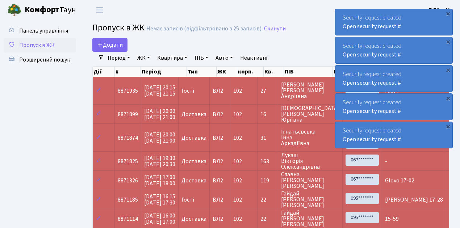
select select "25"
click at [50, 44] on span "Пропуск в ЖК" at bounding box center [36, 45] width 35 height 8
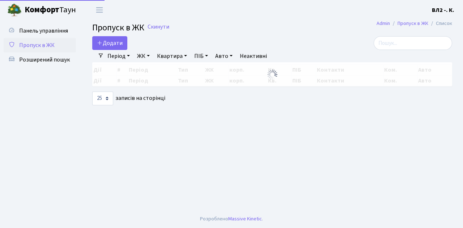
select select "25"
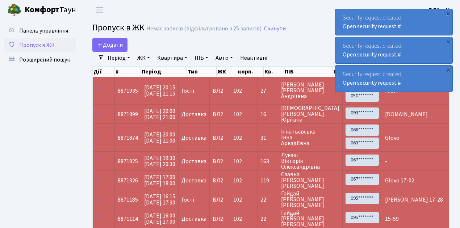
click at [42, 43] on span "Пропуск в ЖК" at bounding box center [36, 45] width 35 height 8
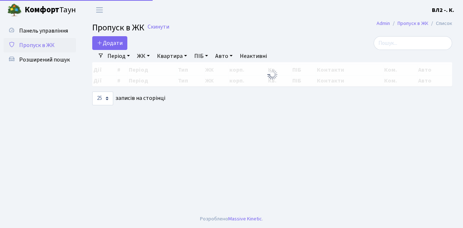
select select "25"
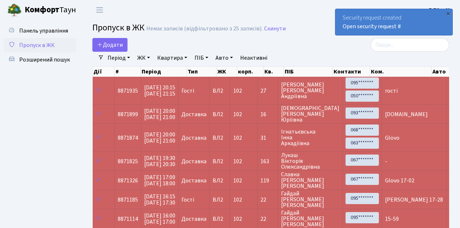
click at [50, 44] on span "Пропуск в ЖК" at bounding box center [36, 45] width 35 height 8
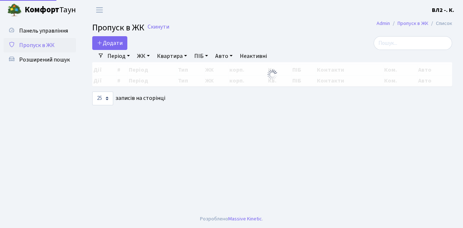
select select "25"
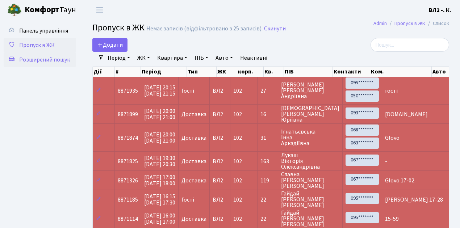
click at [60, 55] on link "Розширений пошук" at bounding box center [40, 59] width 72 height 14
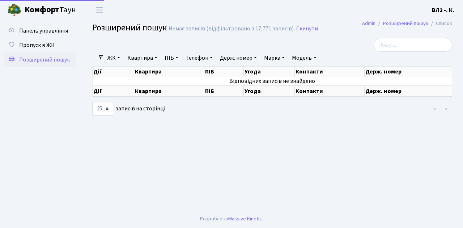
select select "25"
click at [141, 58] on link "Квартира" at bounding box center [142, 58] width 36 height 12
type input "96"
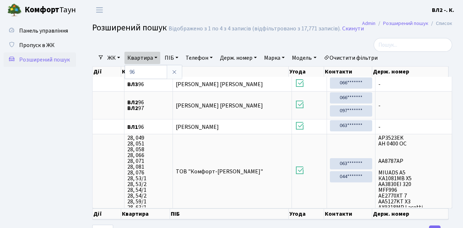
click at [49, 61] on span "Розширений пошук" at bounding box center [44, 60] width 51 height 8
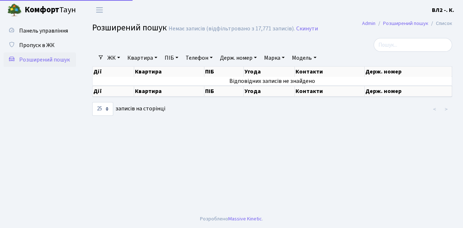
select select "25"
click at [33, 46] on span "Пропуск в ЖК" at bounding box center [36, 45] width 35 height 8
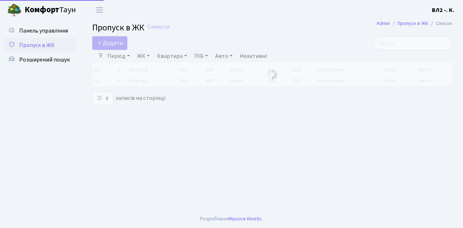
select select "25"
